Goal: Communication & Community: Participate in discussion

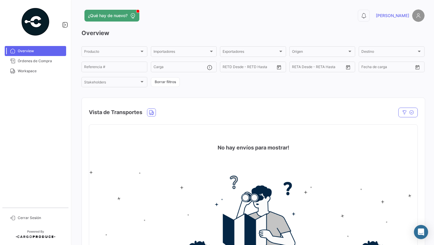
scroll to position [14, 0]
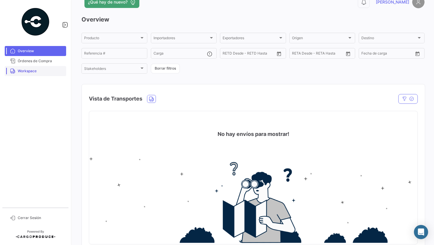
click at [27, 73] on span "Workspace" at bounding box center [41, 70] width 46 height 5
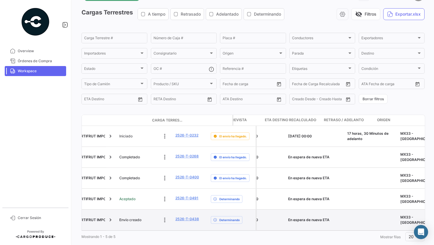
scroll to position [0, 343]
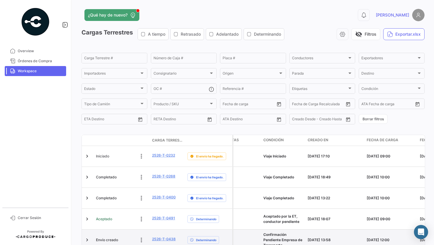
scroll to position [0, 873]
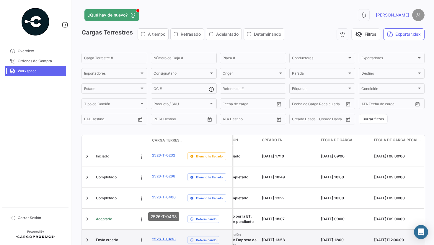
click at [162, 237] on link "2526-T-0438" at bounding box center [164, 239] width 24 height 5
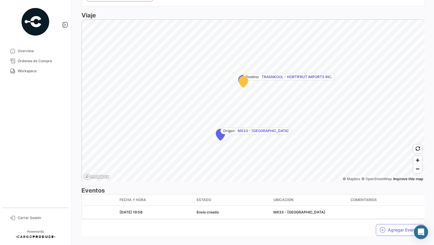
scroll to position [341, 0]
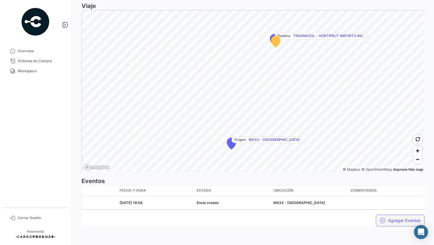
click at [388, 223] on button "Agregar Eventos" at bounding box center [400, 221] width 49 height 12
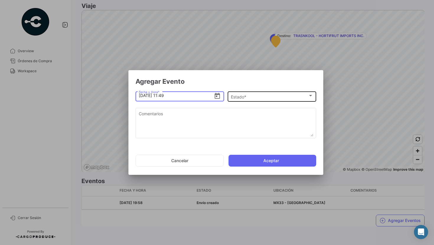
click at [239, 95] on span "Estado *" at bounding box center [269, 96] width 77 height 5
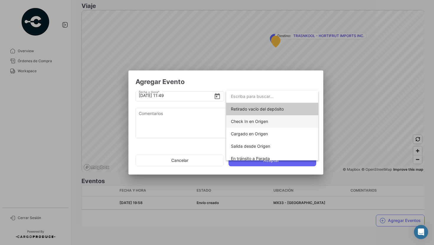
click at [244, 118] on span "Check In en Origen" at bounding box center [272, 121] width 83 height 12
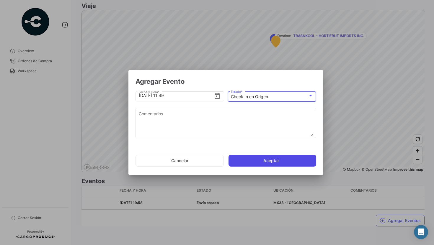
click at [247, 163] on button "Aceptar" at bounding box center [272, 161] width 88 height 12
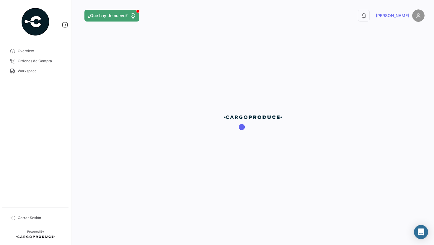
scroll to position [0, 0]
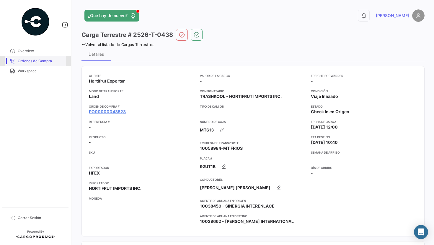
click at [33, 61] on span "Órdenes de Compra" at bounding box center [41, 60] width 46 height 5
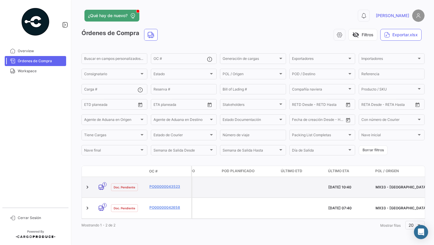
scroll to position [0, 433]
click at [160, 184] on link "PO00000043523" at bounding box center [169, 186] width 40 height 5
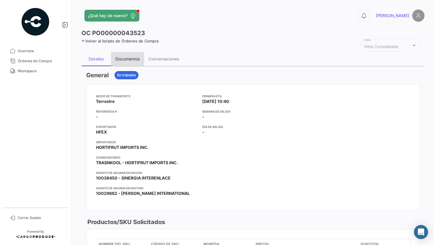
click at [124, 60] on div "Documentos" at bounding box center [127, 58] width 24 height 5
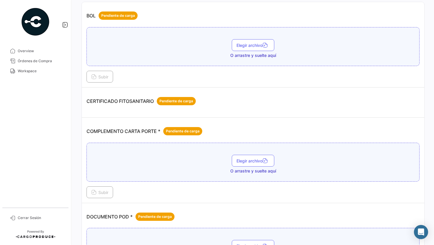
scroll to position [74, 0]
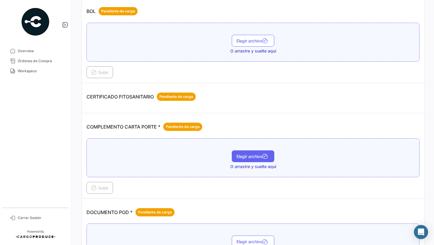
click at [247, 154] on span "Elegir archivo" at bounding box center [252, 156] width 33 height 5
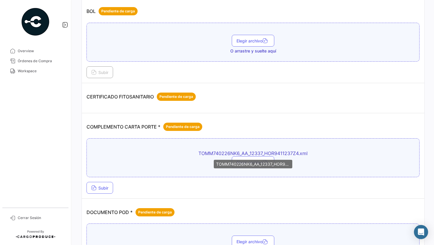
click at [237, 161] on div "TOMM740226NK6_AA_12337_HOR9411237Z4.xml" at bounding box center [253, 164] width 78 height 9
click at [237, 158] on mat-tooltip-component "TOMM740226NK6_AA_12337_HOR9411237Z4.xml" at bounding box center [252, 164] width 87 height 17
click at [245, 164] on span "Elegir archivo" at bounding box center [252, 162] width 33 height 5
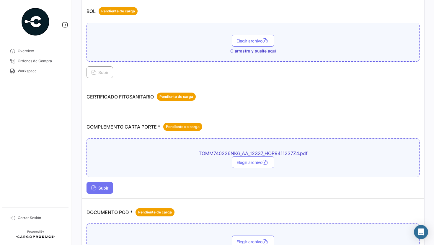
click at [108, 190] on button "Subir" at bounding box center [99, 188] width 27 height 12
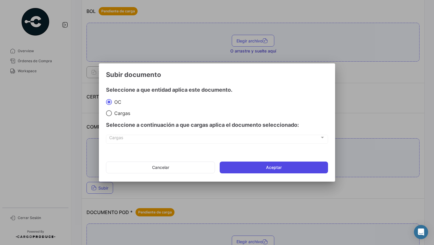
click at [233, 170] on button "Aceptar" at bounding box center [273, 168] width 108 height 12
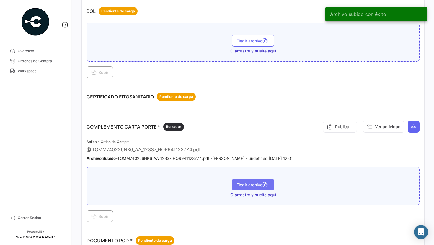
click at [238, 183] on span "Elegir archivo" at bounding box center [252, 184] width 33 height 5
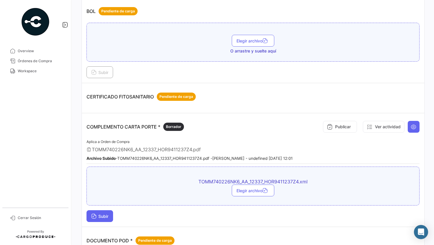
click at [105, 217] on span "Subir" at bounding box center [99, 216] width 17 height 5
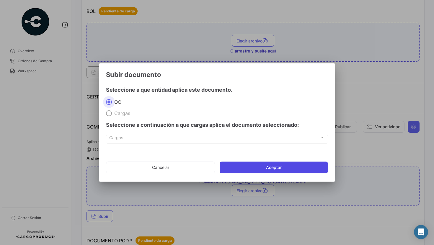
click at [240, 165] on button "Aceptar" at bounding box center [273, 168] width 108 height 12
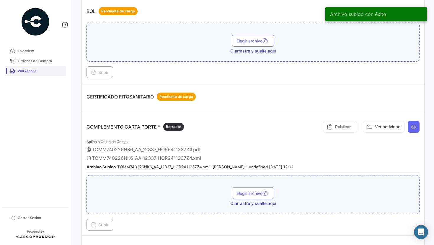
click at [34, 71] on span "Workspace" at bounding box center [41, 70] width 46 height 5
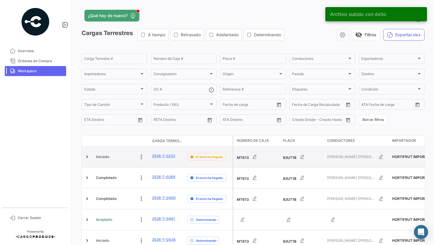
scroll to position [8, 0]
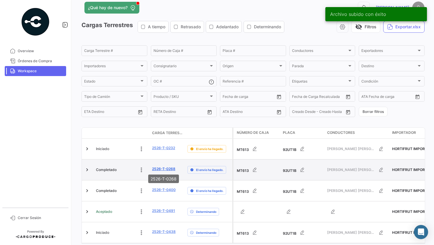
click at [161, 166] on link "2526-T-0268" at bounding box center [163, 168] width 23 height 5
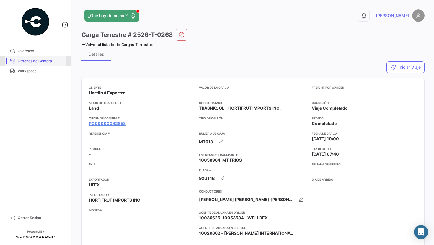
click at [50, 60] on span "Órdenes de Compra" at bounding box center [41, 60] width 46 height 5
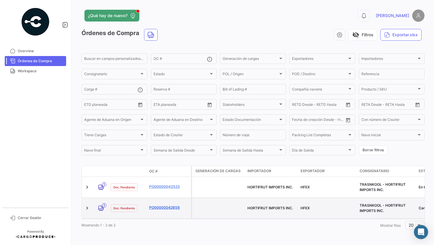
click at [155, 205] on link "PO00000042658" at bounding box center [169, 207] width 40 height 5
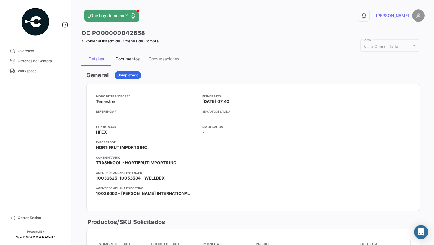
click at [132, 59] on div "Documentos" at bounding box center [127, 58] width 24 height 5
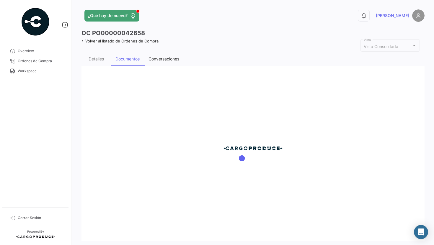
click at [165, 61] on div "Conversaciones" at bounding box center [163, 58] width 31 height 5
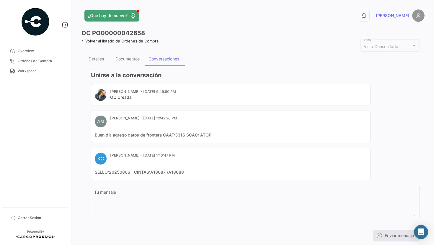
drag, startPoint x: 212, startPoint y: 135, endPoint x: 91, endPoint y: 136, distance: 121.2
click at [91, 136] on app-po-activity "Unirse a la conversación [PERSON_NAME] - [DATE] 6:49:50 PM OC Creada AM [PERSON…" at bounding box center [252, 156] width 333 height 171
copy mat-card-content "Buen día agrego datos de frontera CAAT:3316 SCAC: ATOP"
click at [95, 56] on div "Detalles" at bounding box center [95, 58] width 15 height 5
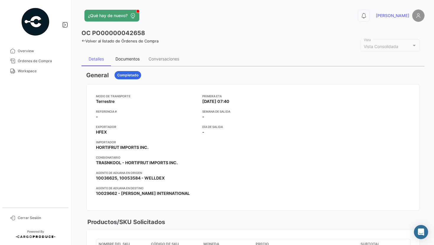
click at [122, 60] on div "Documentos" at bounding box center [127, 58] width 24 height 5
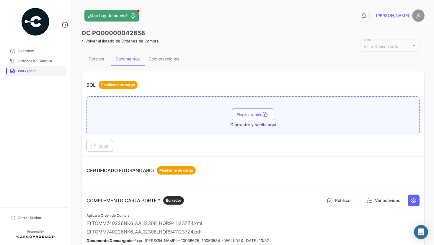
click at [45, 69] on span "Workspace" at bounding box center [41, 70] width 46 height 5
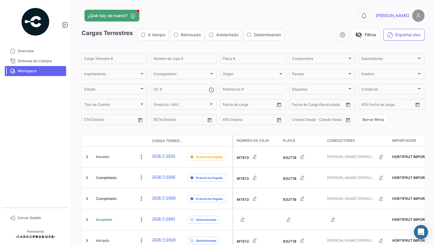
scroll to position [17, 0]
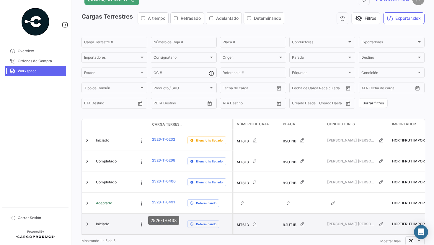
click at [166, 221] on link "2526-T-0438" at bounding box center [164, 223] width 24 height 5
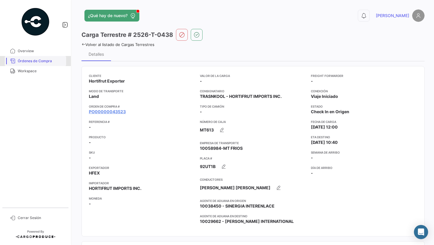
click at [38, 61] on span "Órdenes de Compra" at bounding box center [41, 60] width 46 height 5
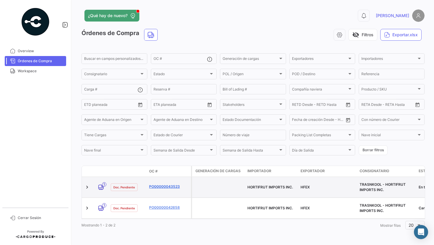
click at [169, 184] on link "PO00000043523" at bounding box center [169, 186] width 40 height 5
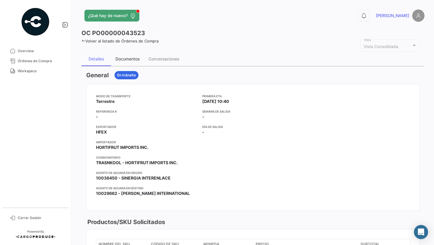
click at [133, 58] on div "Documentos" at bounding box center [127, 58] width 24 height 5
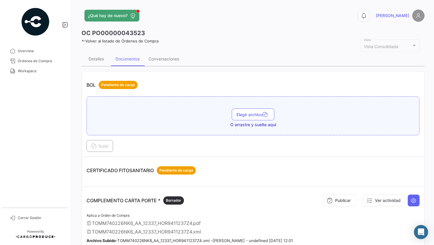
scroll to position [1, 0]
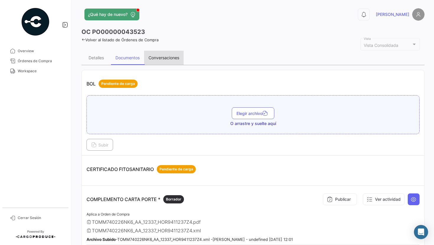
click at [155, 64] on div "Conversaciones" at bounding box center [164, 58] width 40 height 14
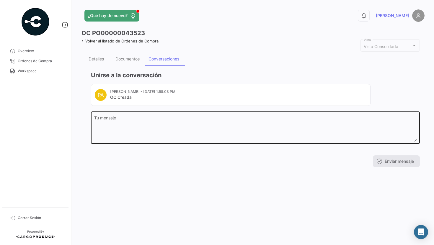
click at [141, 127] on textarea "Tu mensaje" at bounding box center [255, 129] width 322 height 26
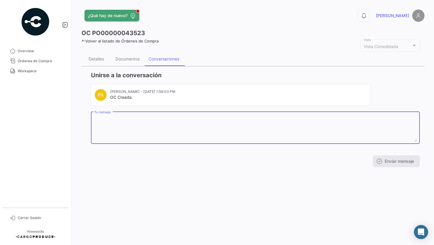
paste textarea "Buen día agrego datos de frontera CAAT:3316 SCAC: ATOP"
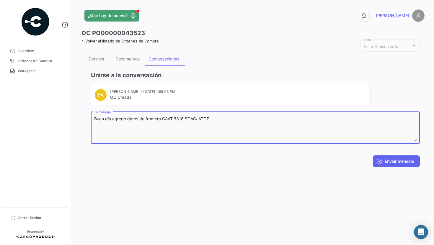
click at [159, 119] on textarea "Buen día agrego datos de frontera CAAT:3316 SCAC: ATOP" at bounding box center [255, 129] width 322 height 26
click at [162, 121] on textarea "Buen día agrego datos de frontera CAAT:3316 SCAC: ATOP" at bounding box center [255, 129] width 322 height 26
click at [162, 118] on textarea "Buen día agrego datos de frontera CAAT:3316 SCAC: ATOP" at bounding box center [255, 129] width 322 height 26
type textarea "Buen día agrego datos de frontera CAAT:3316 SCAC: ATOP"
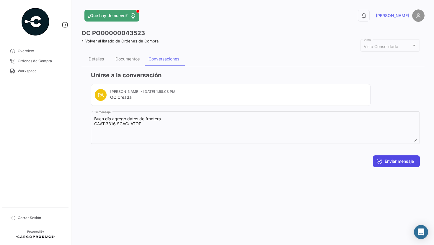
click at [386, 157] on button "Enviar mensaje" at bounding box center [396, 161] width 47 height 12
